Goal: Task Accomplishment & Management: Complete application form

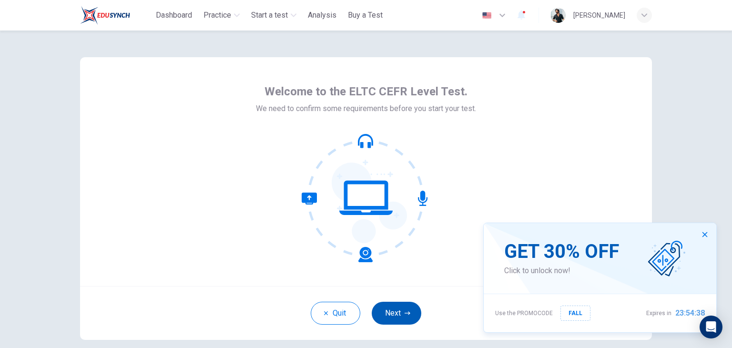
click at [397, 311] on button "Next" at bounding box center [397, 313] width 50 height 23
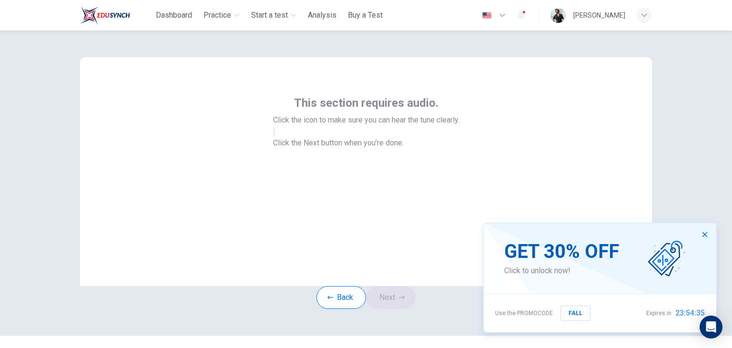
click at [275, 136] on button "button" at bounding box center [274, 131] width 2 height 9
click at [401, 309] on button "Next" at bounding box center [391, 297] width 50 height 23
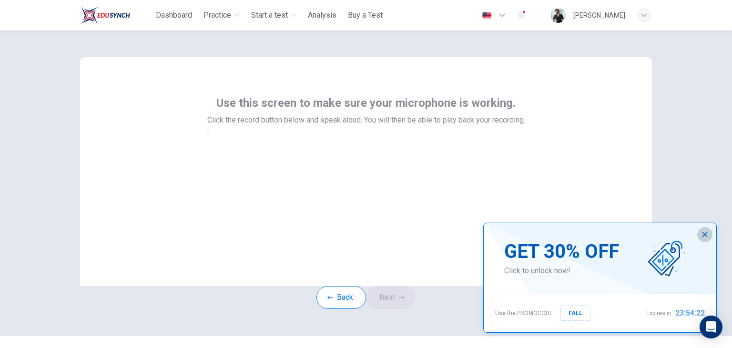
click at [710, 235] on button "button" at bounding box center [704, 234] width 15 height 15
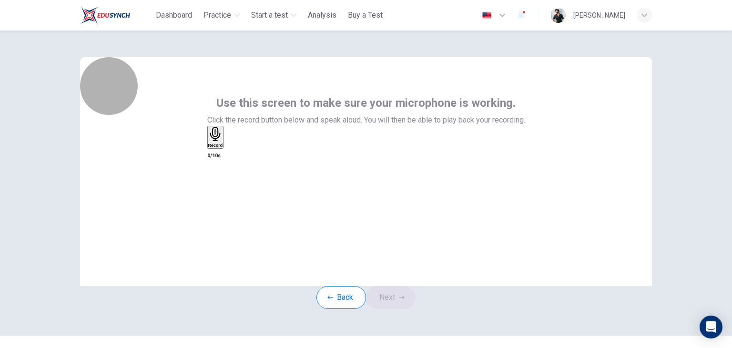
click at [223, 148] on h6 "Record" at bounding box center [215, 145] width 15 height 5
click at [218, 191] on div "Stop" at bounding box center [213, 165] width 10 height 77
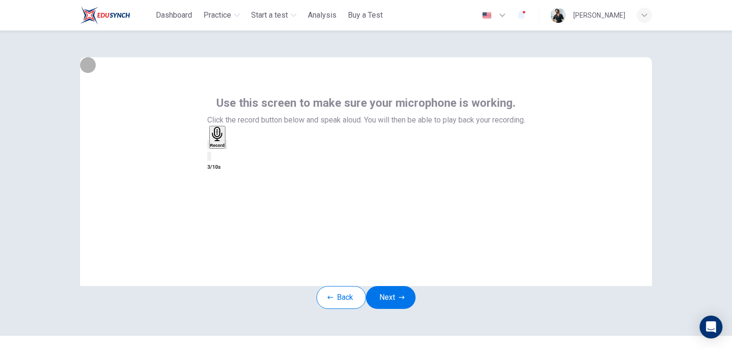
click at [226, 147] on icon "button" at bounding box center [226, 147] width 0 height 0
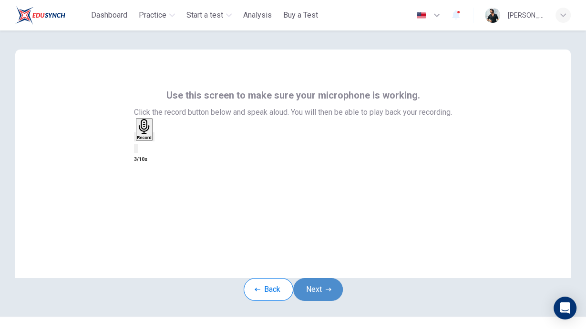
click at [327, 301] on button "Next" at bounding box center [318, 289] width 50 height 23
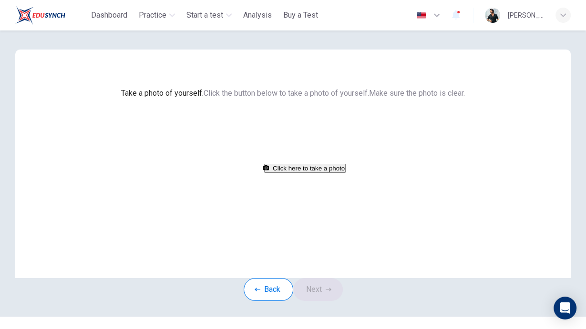
click at [309, 173] on button "Click here to take a photo" at bounding box center [305, 168] width 82 height 9
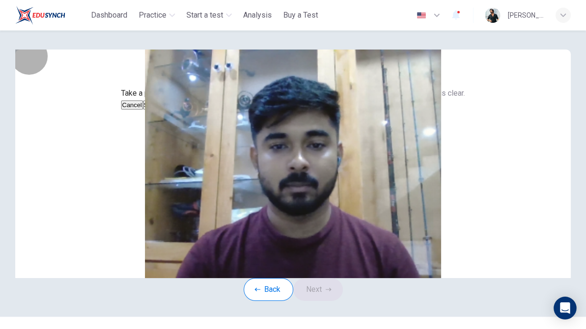
click at [159, 110] on button "Save" at bounding box center [151, 105] width 16 height 9
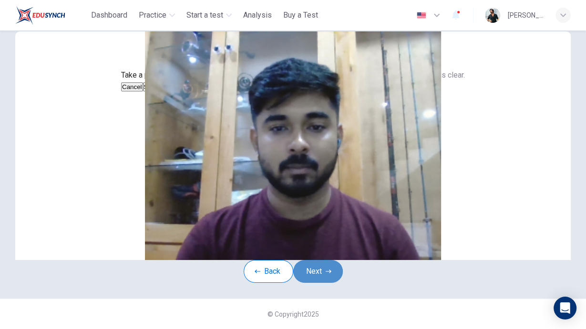
click at [316, 260] on button "Next" at bounding box center [318, 271] width 50 height 23
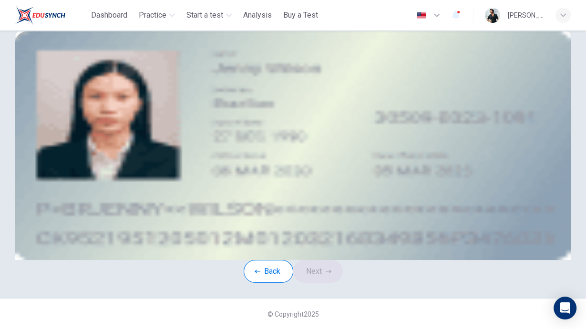
click at [75, 92] on button "upload" at bounding box center [70, 97] width 10 height 11
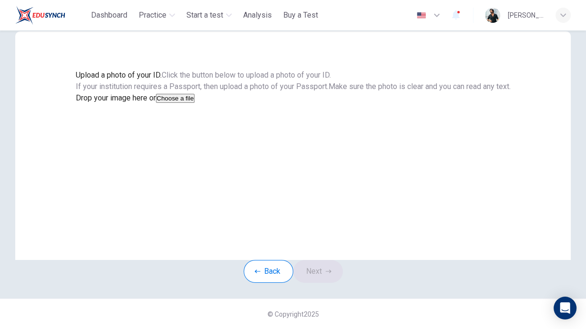
scroll to position [77, 0]
click at [195, 103] on button "Choose a file" at bounding box center [175, 98] width 39 height 9
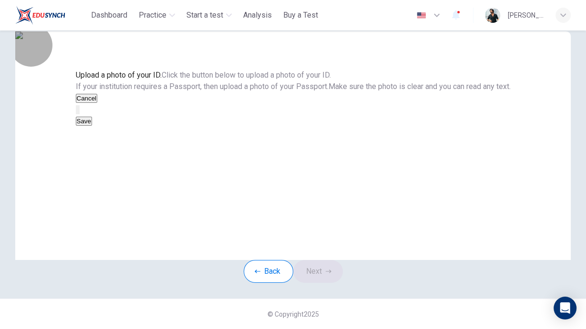
click at [92, 126] on button "Save" at bounding box center [84, 121] width 16 height 9
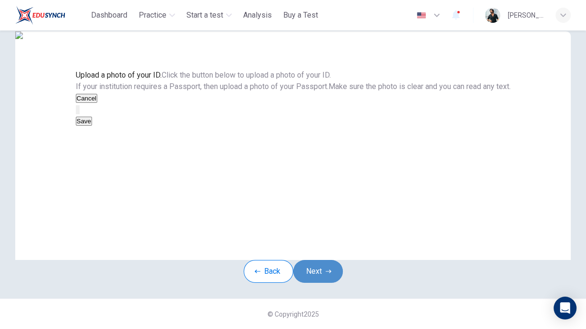
click at [320, 281] on button "Next" at bounding box center [318, 271] width 50 height 23
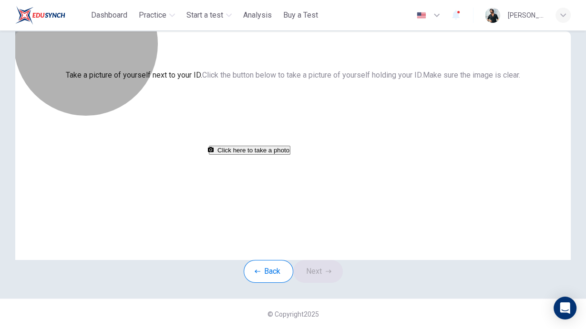
click at [290, 155] on button "Click here to take a photo" at bounding box center [250, 150] width 82 height 9
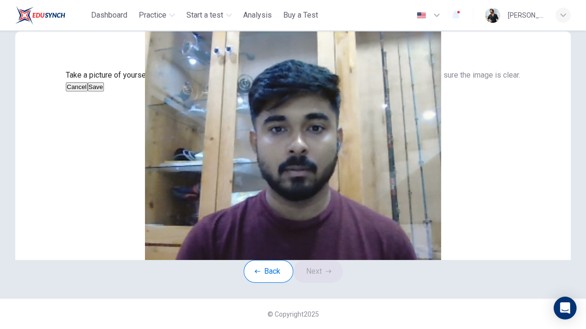
click at [88, 92] on button "Cancel" at bounding box center [77, 86] width 22 height 9
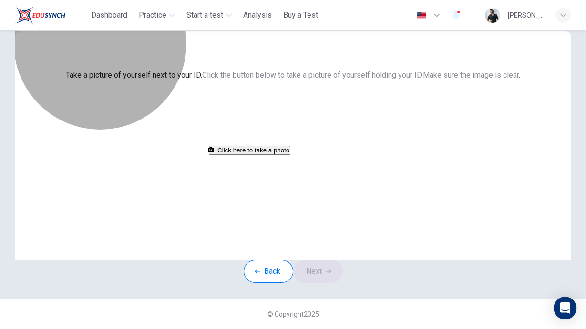
click at [290, 155] on button "Click here to take a photo" at bounding box center [250, 150] width 82 height 9
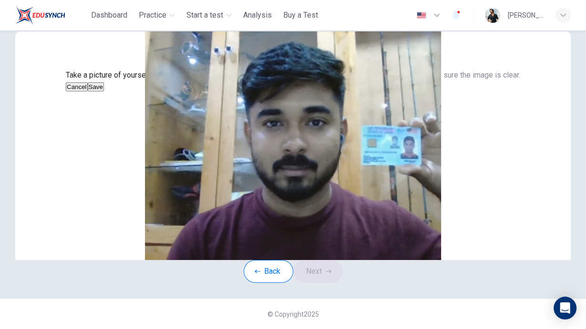
click at [104, 92] on button "Save" at bounding box center [96, 86] width 16 height 9
click at [336, 283] on button "Next" at bounding box center [318, 271] width 50 height 23
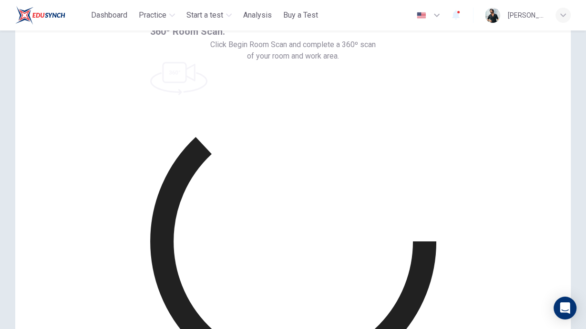
scroll to position [49, 0]
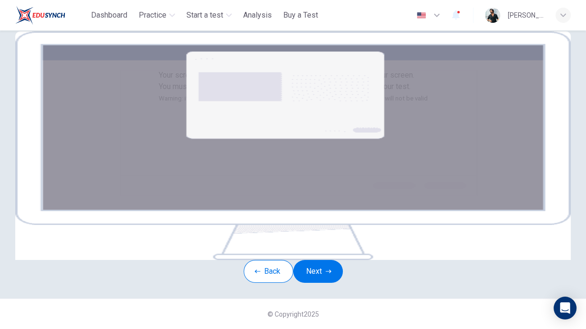
scroll to position [145, 0]
click at [319, 260] on button "Next" at bounding box center [318, 271] width 50 height 23
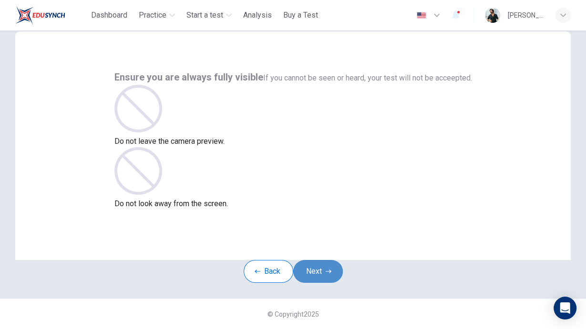
click at [326, 260] on button "Next" at bounding box center [318, 271] width 50 height 23
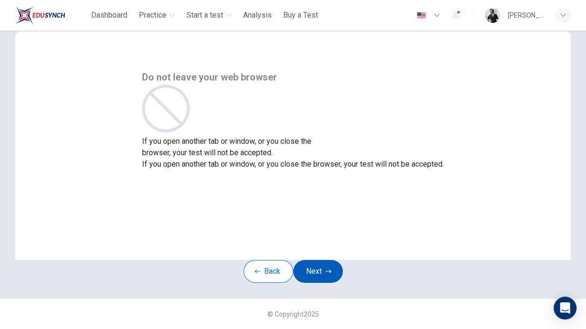
click at [326, 260] on button "Next" at bounding box center [318, 271] width 50 height 23
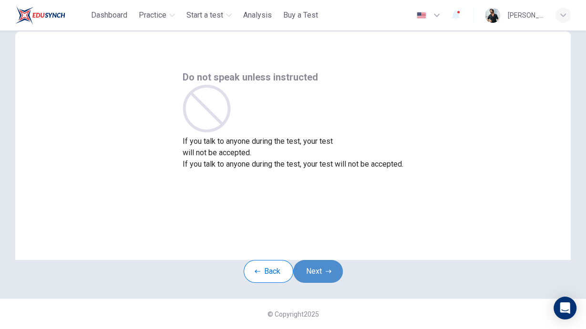
click at [327, 260] on button "Next" at bounding box center [318, 271] width 50 height 23
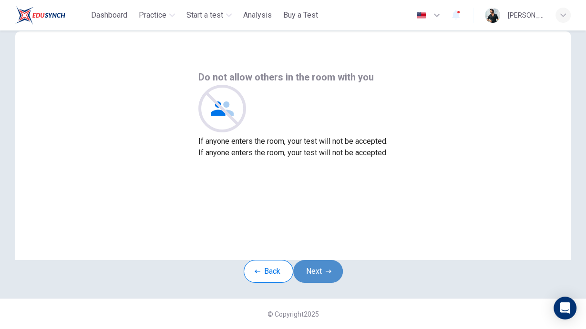
click at [327, 260] on button "Next" at bounding box center [318, 271] width 50 height 23
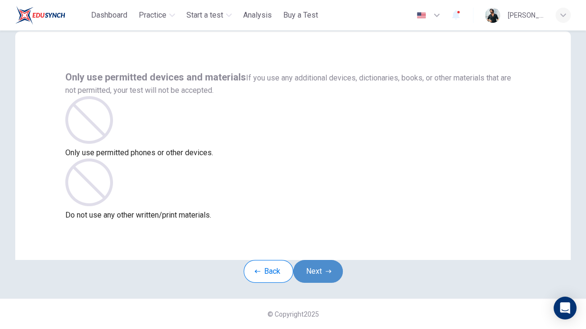
click at [327, 260] on button "Next" at bounding box center [318, 271] width 50 height 23
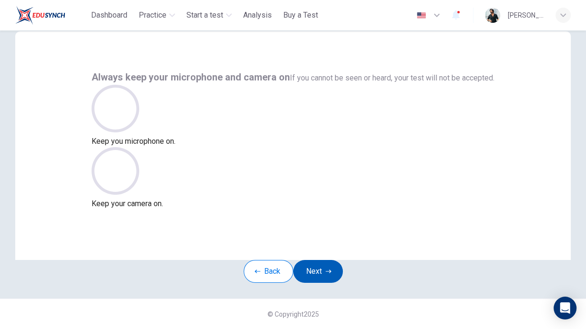
click at [327, 260] on button "Next" at bounding box center [318, 271] width 50 height 23
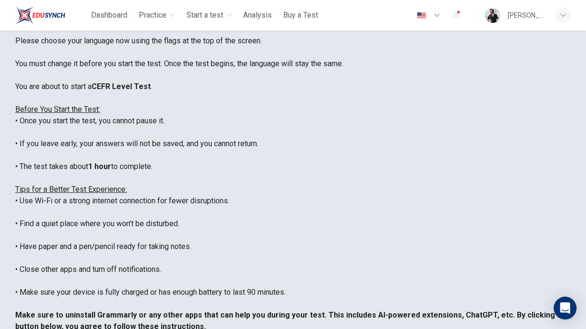
scroll to position [170, 0]
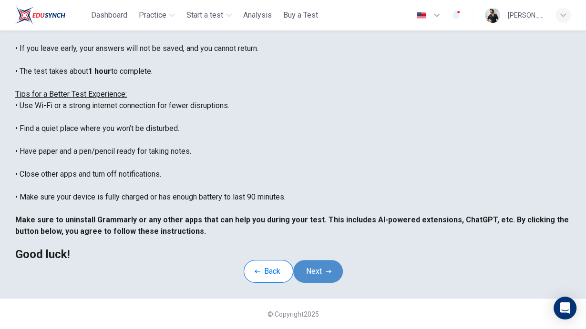
click at [320, 260] on button "Next" at bounding box center [318, 271] width 50 height 23
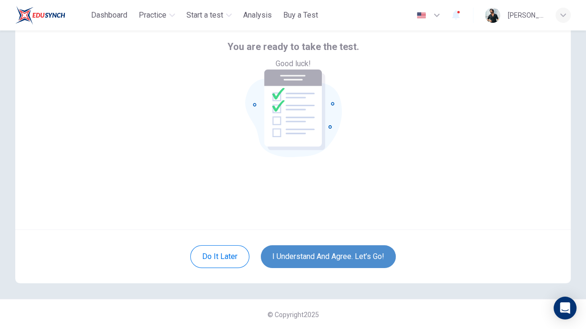
click at [331, 256] on button "I understand and agree. Let’s go!" at bounding box center [328, 256] width 135 height 23
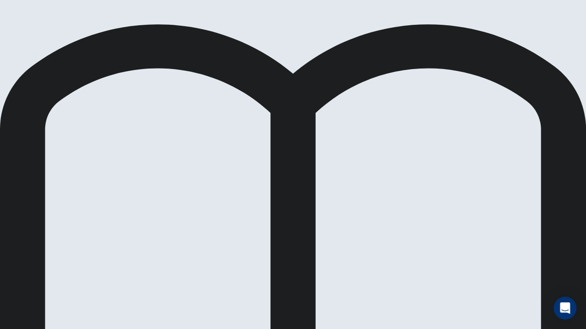
scroll to position [59, 0]
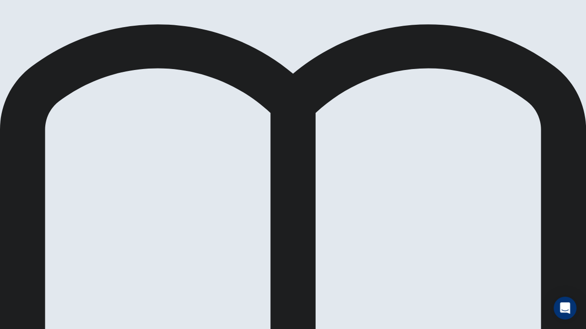
scroll to position [135, 0]
drag, startPoint x: 565, startPoint y: 228, endPoint x: 578, endPoint y: 156, distance: 72.7
drag, startPoint x: 578, startPoint y: 156, endPoint x: 425, endPoint y: 188, distance: 156.7
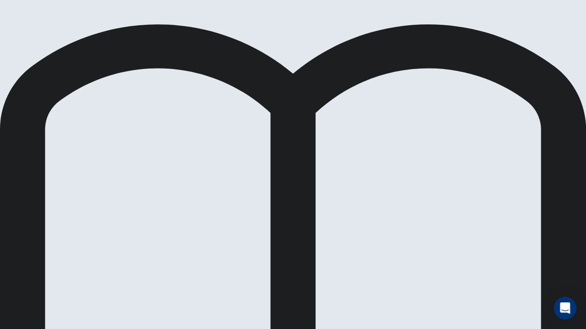
scroll to position [30, 0]
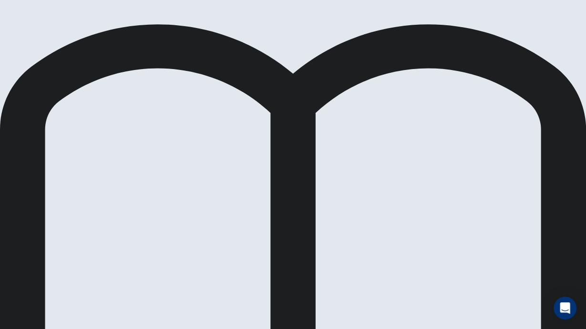
scroll to position [135, 0]
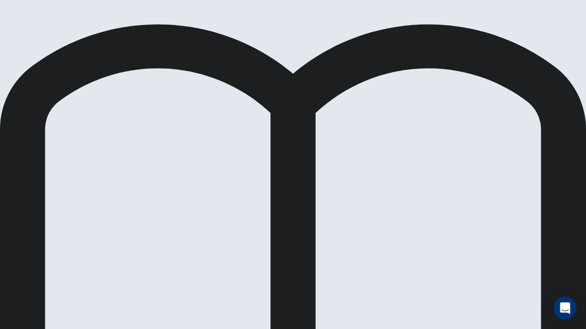
scroll to position [63, 0]
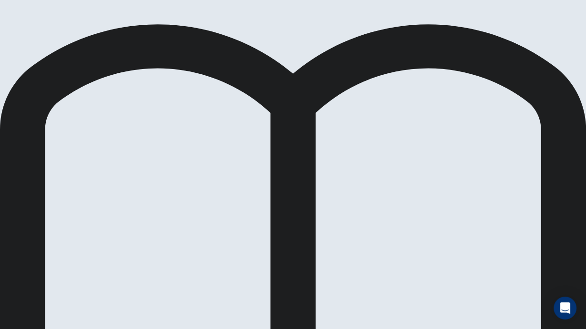
drag, startPoint x: 97, startPoint y: 167, endPoint x: 253, endPoint y: 129, distance: 160.4
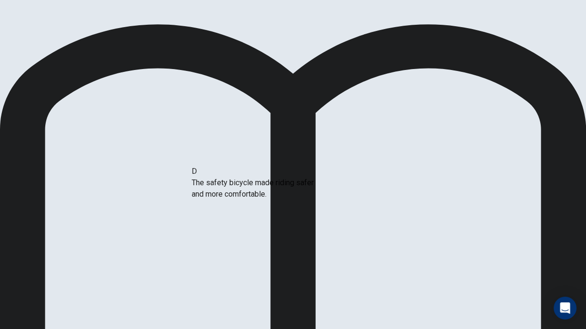
drag, startPoint x: 89, startPoint y: 184, endPoint x: 252, endPoint y: 181, distance: 163.5
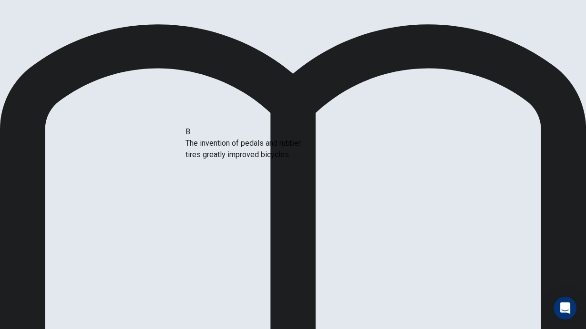
drag, startPoint x: 79, startPoint y: 201, endPoint x: 249, endPoint y: 149, distance: 177.9
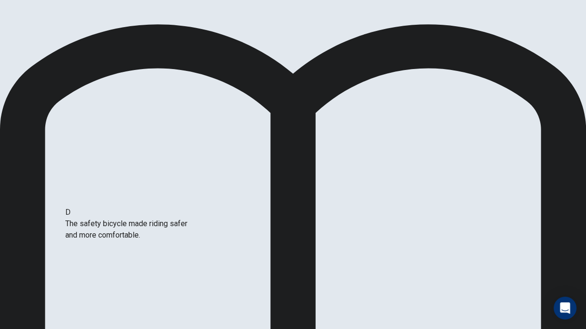
scroll to position [16, 0]
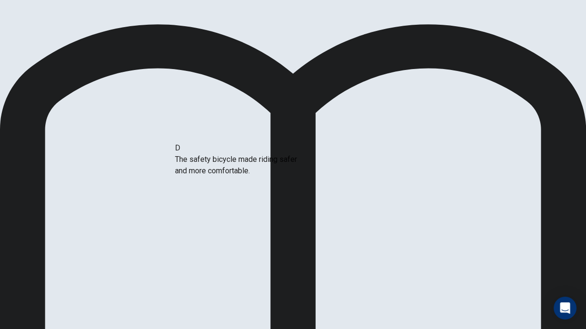
drag, startPoint x: 84, startPoint y: 237, endPoint x: 245, endPoint y: 157, distance: 179.9
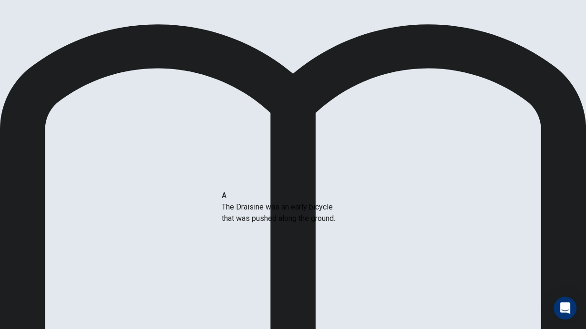
drag, startPoint x: 102, startPoint y: 137, endPoint x: 296, endPoint y: 225, distance: 211.8
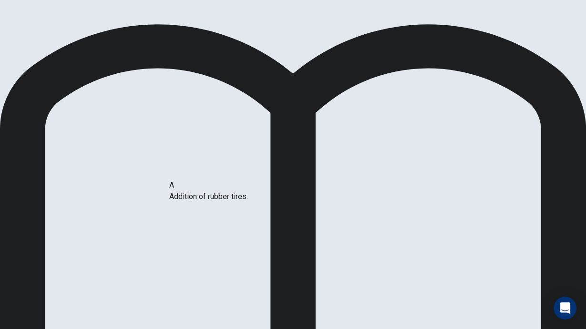
drag, startPoint x: 104, startPoint y: 186, endPoint x: 242, endPoint y: 198, distance: 138.7
drag, startPoint x: 88, startPoint y: 228, endPoint x: 352, endPoint y: 202, distance: 265.3
drag, startPoint x: 245, startPoint y: 233, endPoint x: 438, endPoint y: 186, distance: 197.7
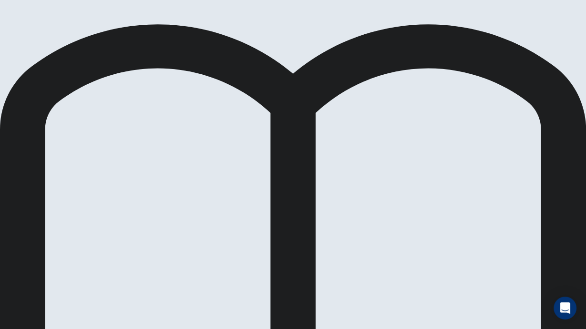
drag, startPoint x: 92, startPoint y: 258, endPoint x: 443, endPoint y: 215, distance: 354.0
drag, startPoint x: 105, startPoint y: 238, endPoint x: 494, endPoint y: 252, distance: 388.7
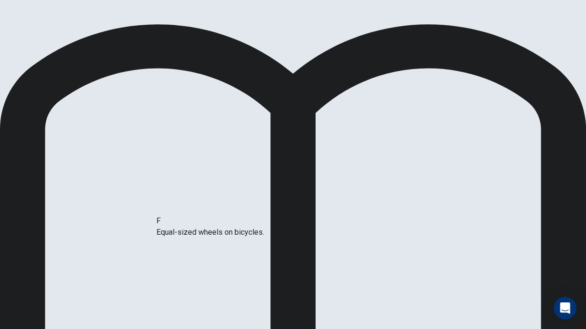
drag, startPoint x: 89, startPoint y: 229, endPoint x: 248, endPoint y: 220, distance: 159.4
drag, startPoint x: 109, startPoint y: 160, endPoint x: 290, endPoint y: 269, distance: 211.7
drag, startPoint x: 77, startPoint y: 169, endPoint x: 245, endPoint y: 263, distance: 192.5
drag, startPoint x: 82, startPoint y: 160, endPoint x: 249, endPoint y: 227, distance: 180.6
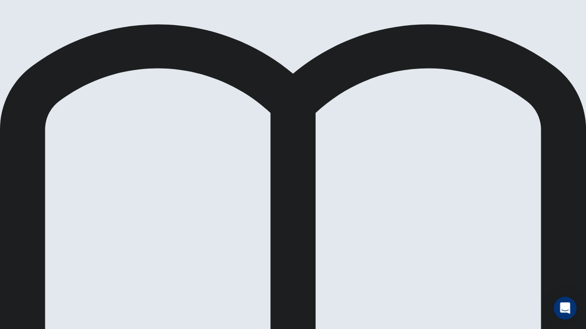
scroll to position [25, 0]
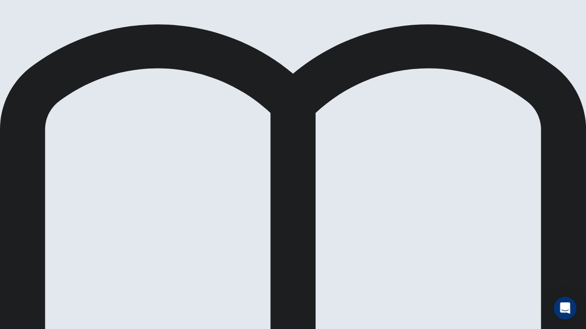
scroll to position [0, 0]
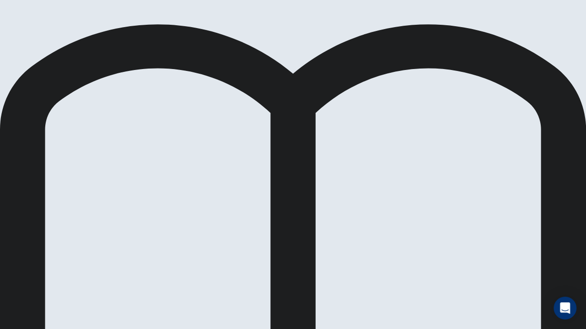
scroll to position [109, 0]
drag, startPoint x: 250, startPoint y: 174, endPoint x: 449, endPoint y: 265, distance: 218.8
drag, startPoint x: 447, startPoint y: 213, endPoint x: 73, endPoint y: 244, distance: 375.0
drag, startPoint x: 259, startPoint y: 176, endPoint x: 461, endPoint y: 242, distance: 212.2
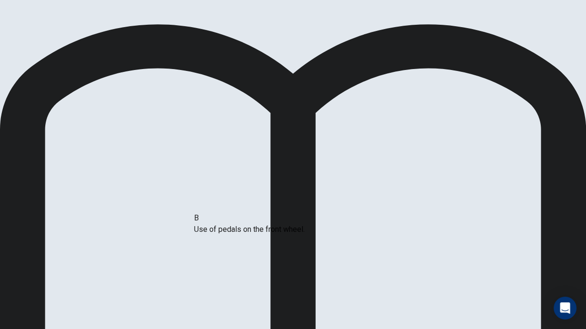
drag, startPoint x: 97, startPoint y: 192, endPoint x: 270, endPoint y: 231, distance: 177.3
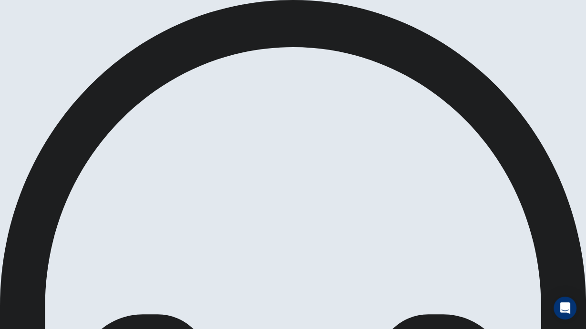
scroll to position [99, 0]
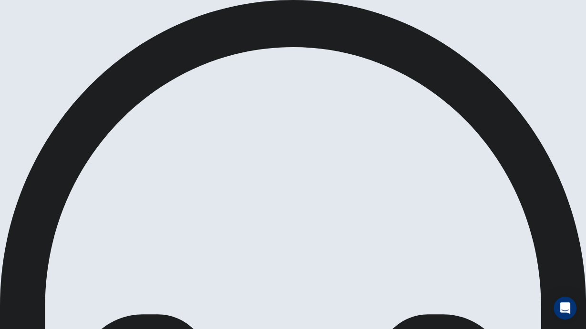
scroll to position [0, 0]
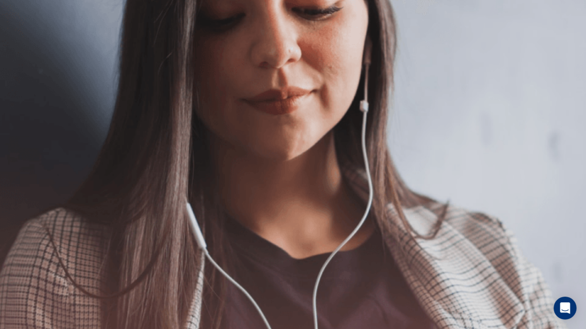
scroll to position [31, 0]
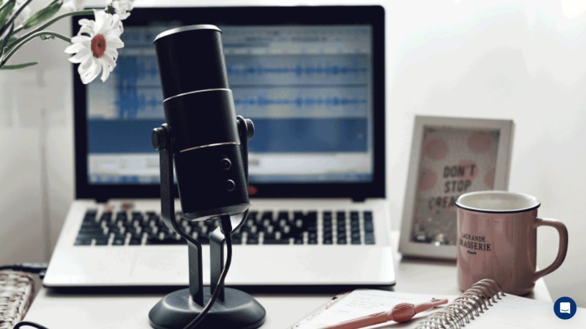
scroll to position [81, 0]
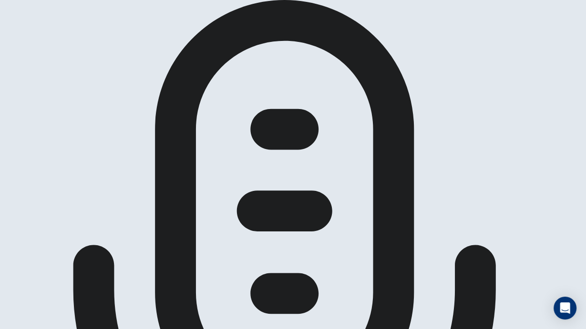
scroll to position [74, 0]
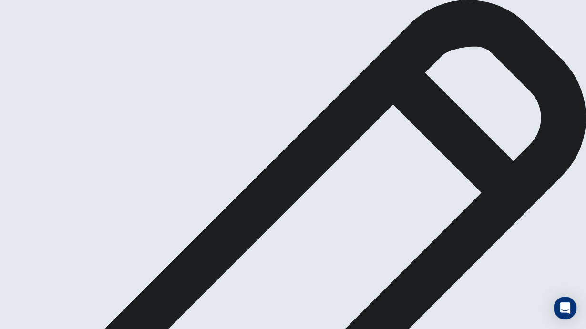
scroll to position [40, 0]
type textarea "*"
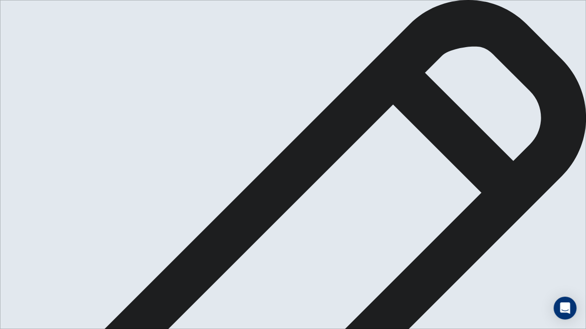
drag, startPoint x: 439, startPoint y: 276, endPoint x: 385, endPoint y: 271, distance: 54.6
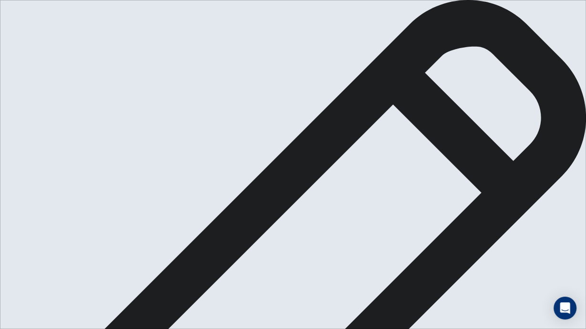
scroll to position [3, 0]
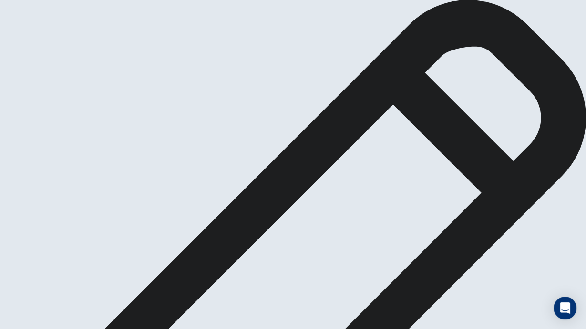
scroll to position [103, 0]
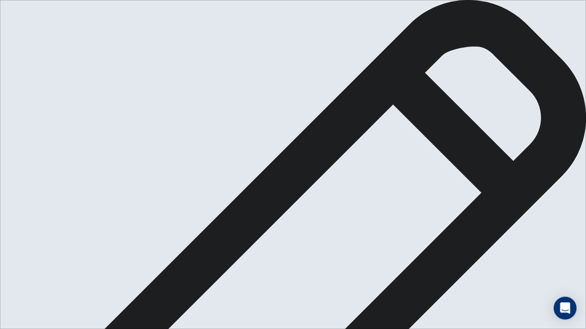
scroll to position [77, 0]
type textarea "**********"
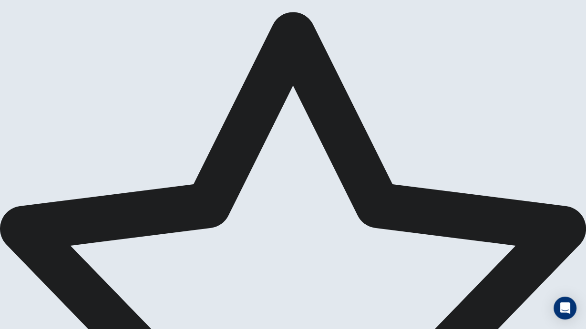
scroll to position [18, 0]
